Goal: Transaction & Acquisition: Purchase product/service

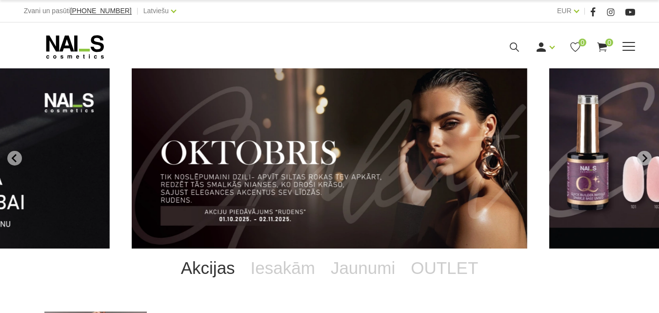
click at [0, 0] on link "Gēllakas" at bounding box center [0, 0] width 0 height 0
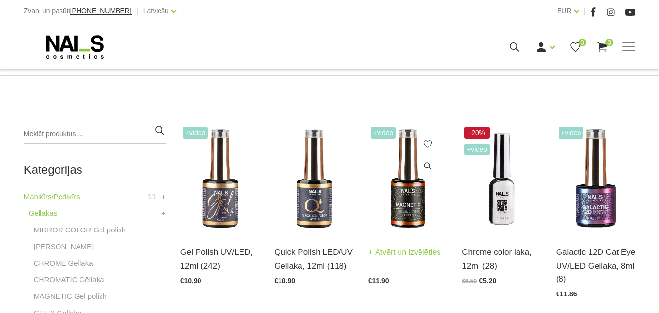
scroll to position [195, 0]
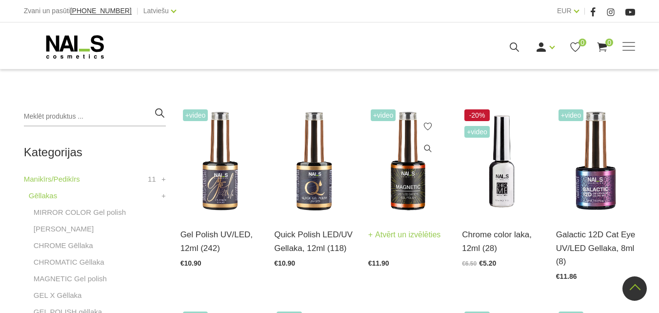
click at [408, 187] on img at bounding box center [407, 161] width 79 height 109
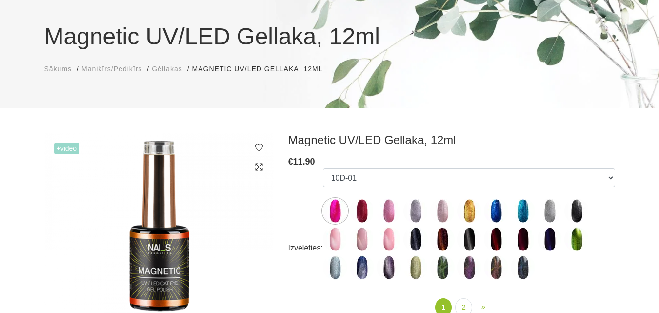
scroll to position [98, 0]
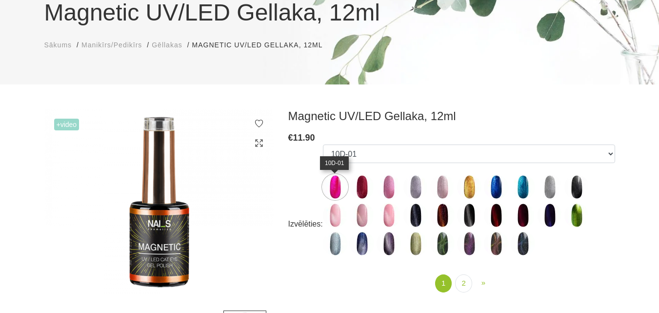
click at [334, 186] on img at bounding box center [335, 187] width 24 height 24
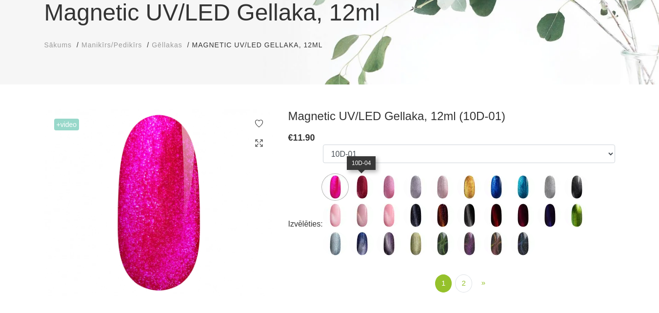
click at [363, 189] on img at bounding box center [362, 187] width 24 height 24
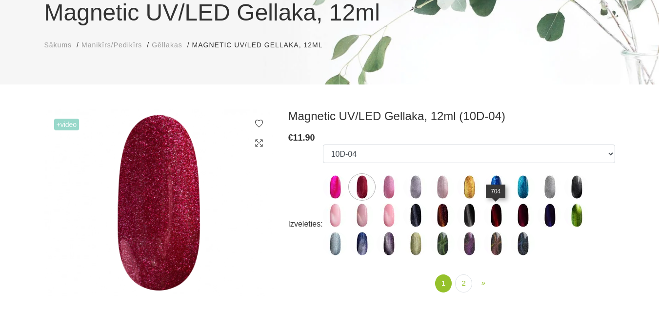
click at [492, 221] on img at bounding box center [496, 215] width 24 height 24
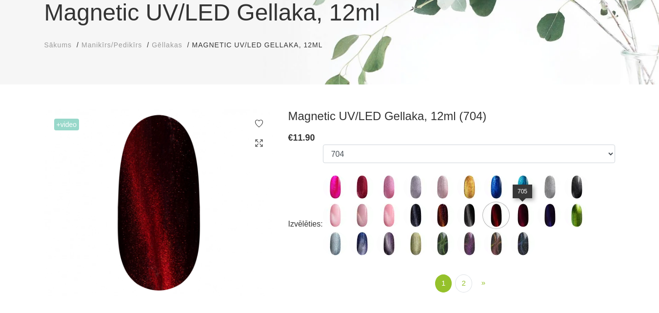
click at [519, 217] on img at bounding box center [523, 215] width 24 height 24
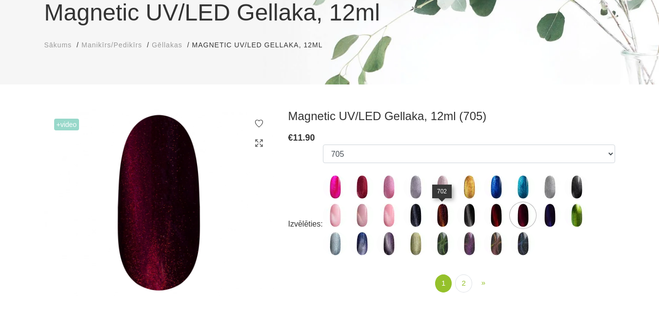
click at [446, 216] on img at bounding box center [442, 215] width 24 height 24
select select "4654"
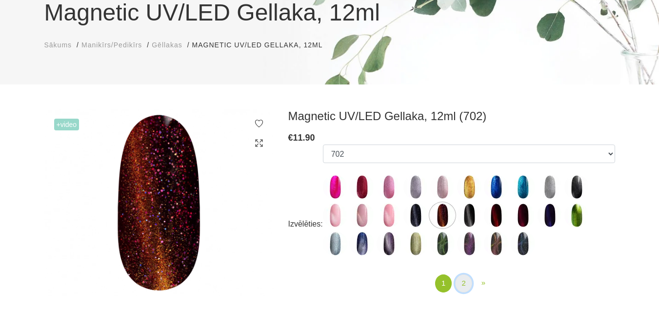
click at [465, 282] on link "2" at bounding box center [463, 283] width 17 height 18
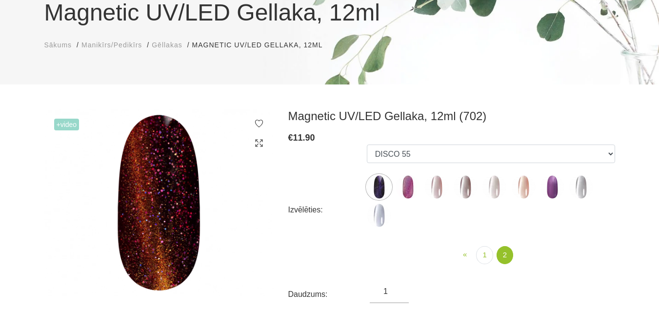
click at [378, 218] on img at bounding box center [379, 215] width 24 height 24
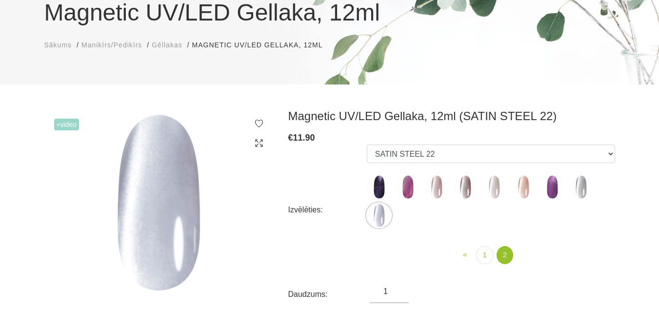
click at [553, 188] on img at bounding box center [552, 187] width 24 height 24
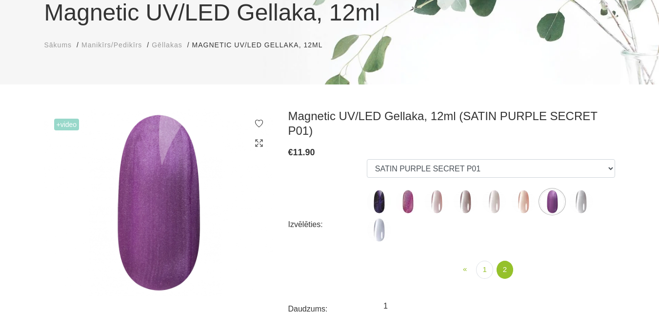
click at [524, 189] on img at bounding box center [523, 201] width 24 height 24
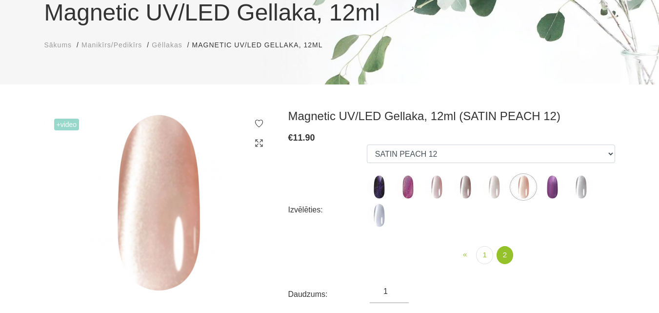
click at [494, 185] on img at bounding box center [494, 187] width 24 height 24
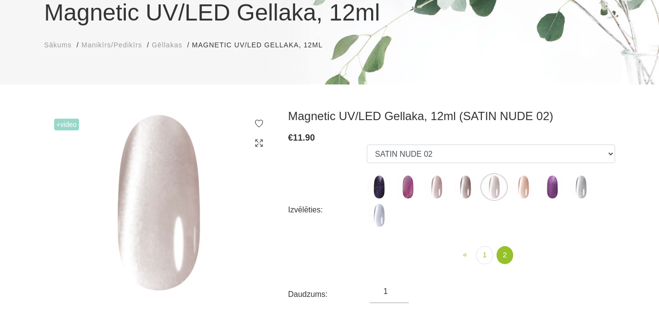
click at [386, 190] on img at bounding box center [379, 187] width 24 height 24
select select "5593"
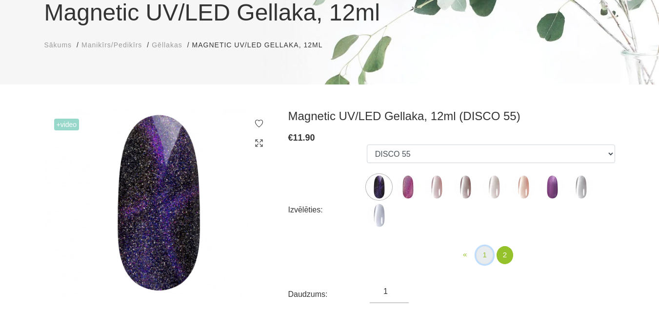
click at [482, 256] on link "1" at bounding box center [484, 255] width 17 height 18
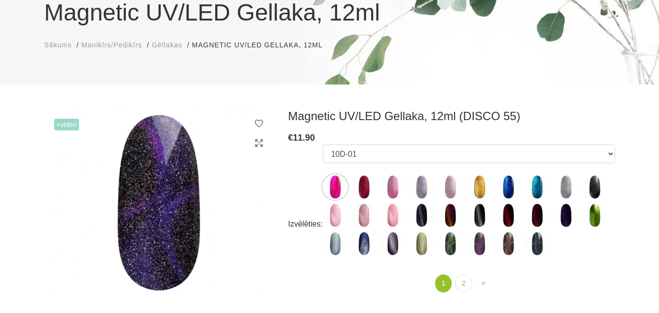
click at [368, 188] on img at bounding box center [364, 187] width 24 height 24
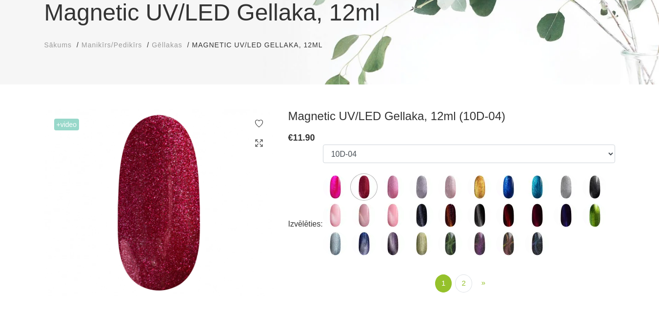
click at [336, 219] on img at bounding box center [335, 215] width 24 height 24
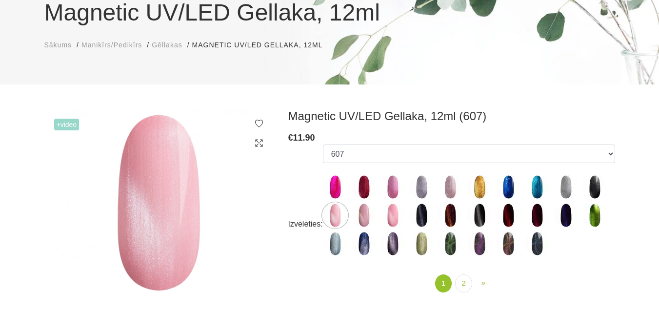
click at [392, 217] on img at bounding box center [392, 215] width 24 height 24
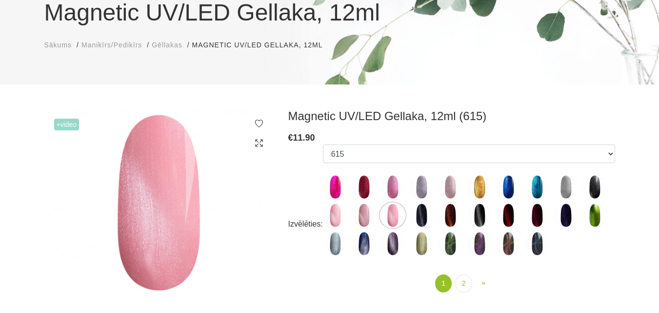
click at [420, 240] on img at bounding box center [421, 243] width 24 height 24
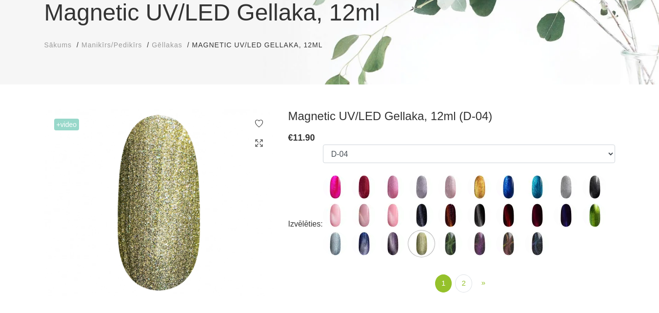
click at [422, 190] on img at bounding box center [421, 187] width 24 height 24
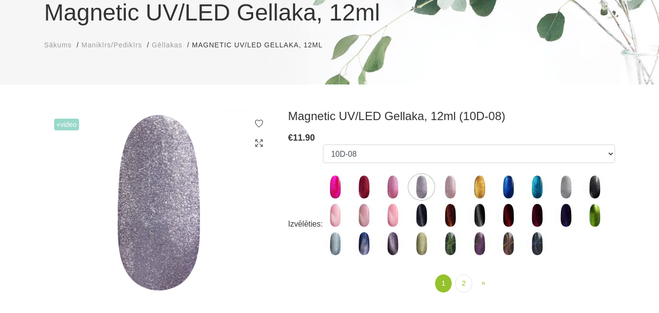
click at [534, 193] on img at bounding box center [537, 187] width 24 height 24
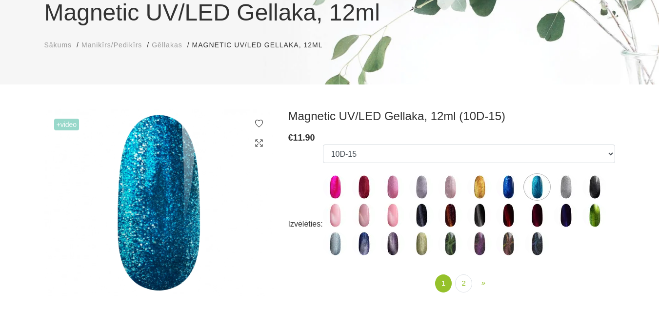
click at [565, 191] on img at bounding box center [565, 187] width 24 height 24
select select "6082"
